Goal: Information Seeking & Learning: Learn about a topic

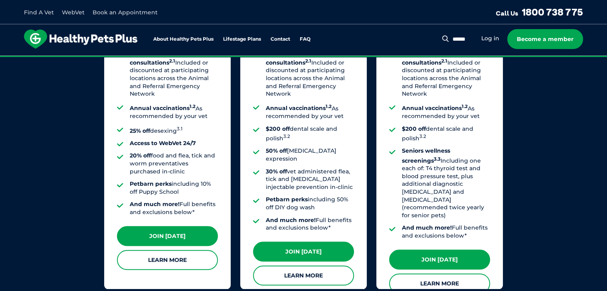
scroll to position [720, 0]
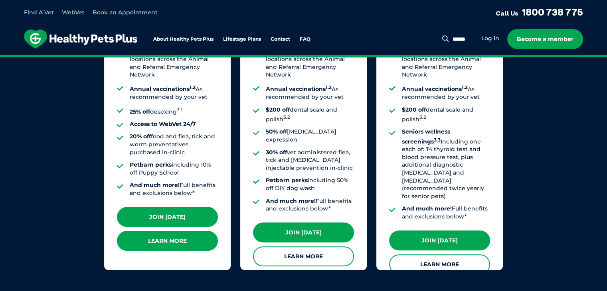
click at [185, 242] on link "Learn More" at bounding box center [167, 241] width 101 height 20
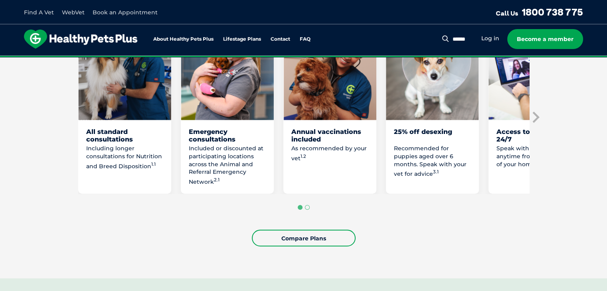
scroll to position [439, 0]
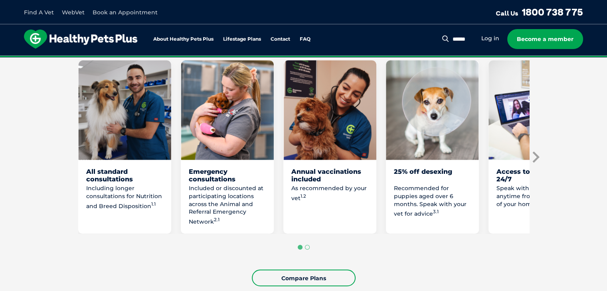
click at [538, 157] on icon "Next slide" at bounding box center [535, 157] width 12 height 12
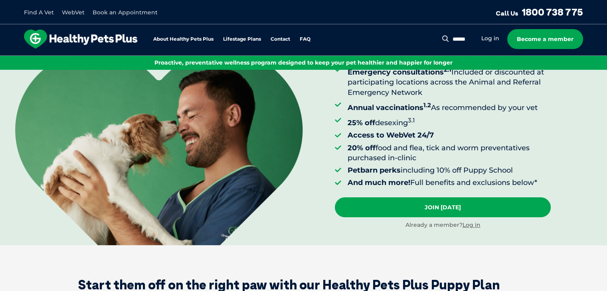
scroll to position [120, 0]
